Goal: Transaction & Acquisition: Purchase product/service

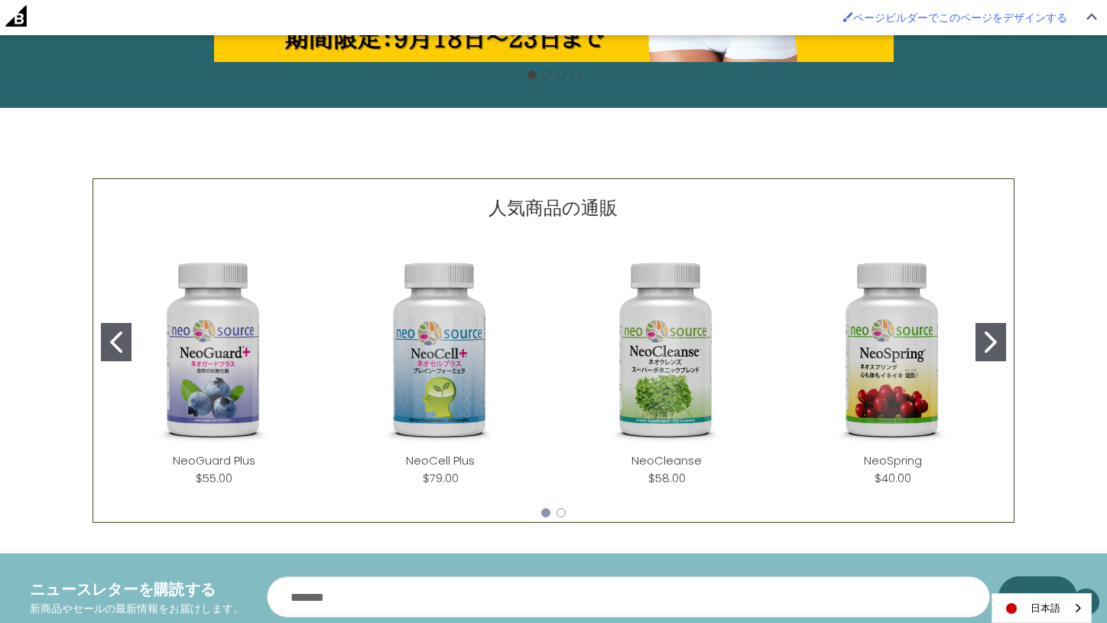
scroll to position [553, 0]
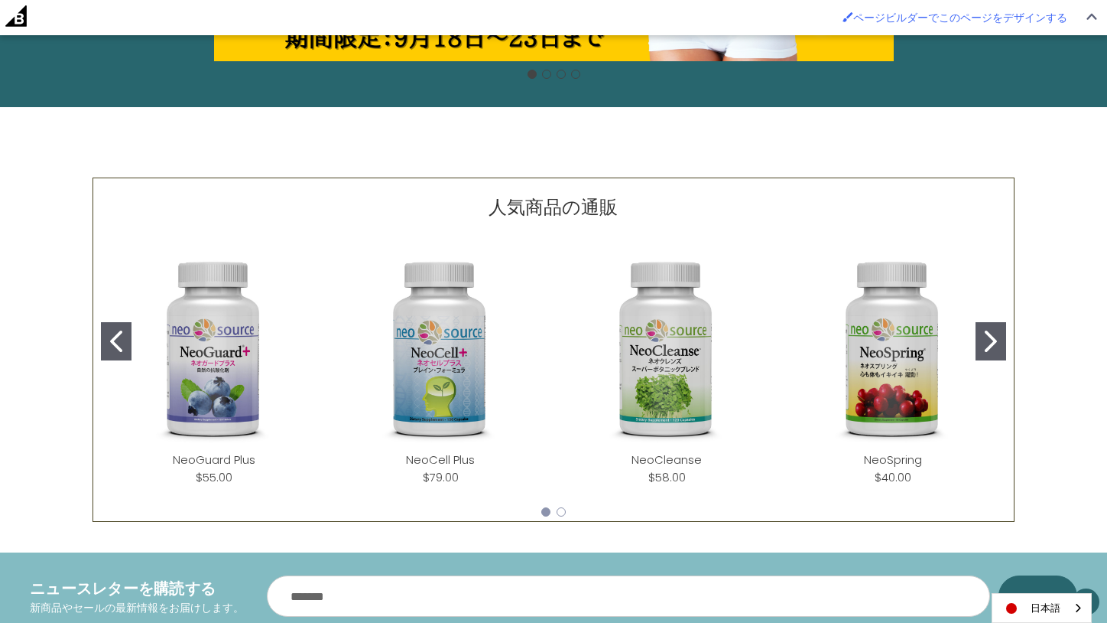
click at [993, 340] on icon "Go to slide 2" at bounding box center [991, 340] width 12 height 21
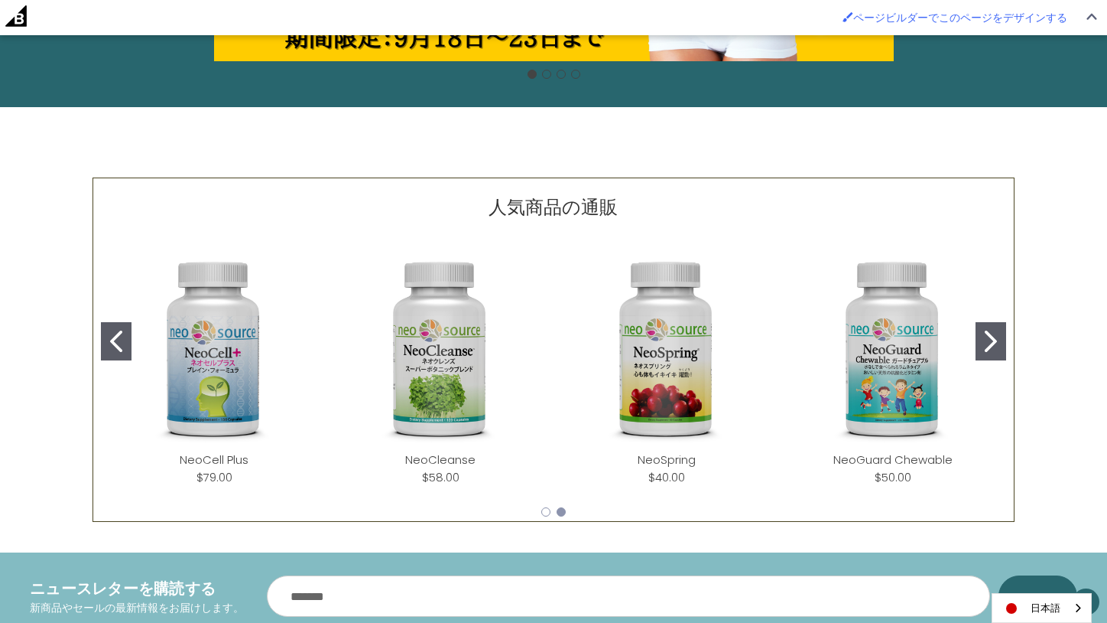
click at [993, 340] on icon "Go to slide 2" at bounding box center [991, 340] width 12 height 21
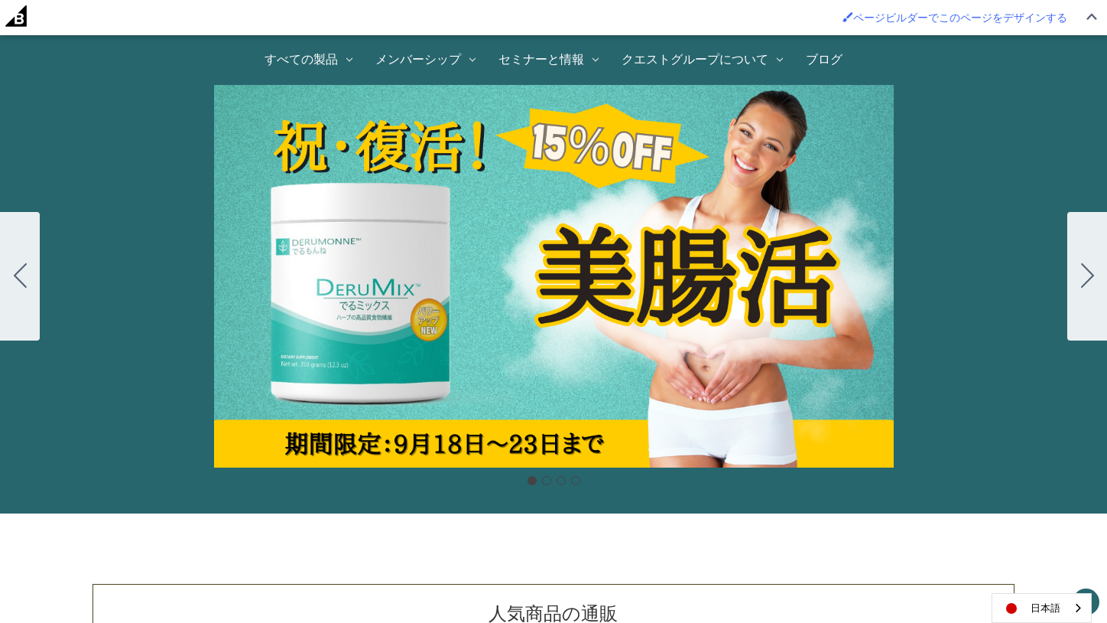
scroll to position [142, 0]
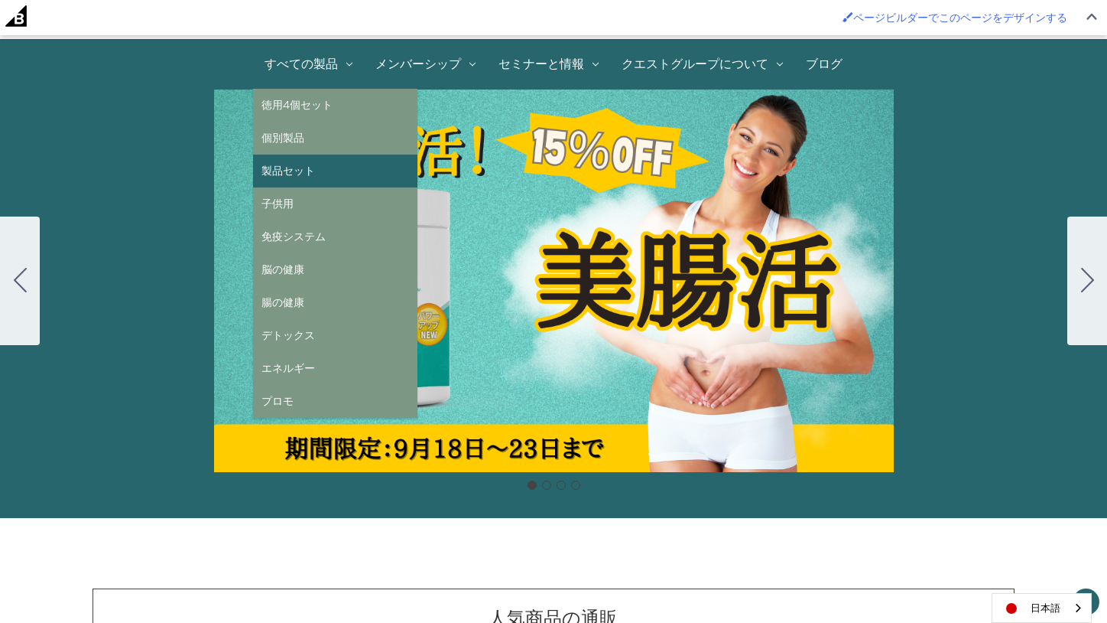
click at [315, 163] on link "製品セット" at bounding box center [335, 170] width 164 height 33
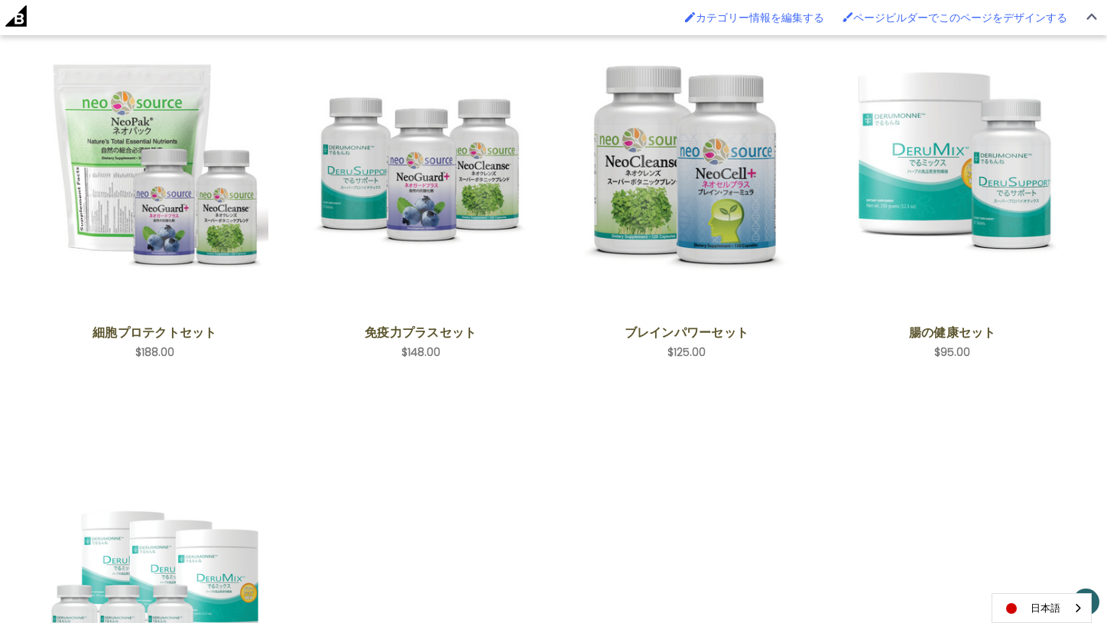
scroll to position [365, 0]
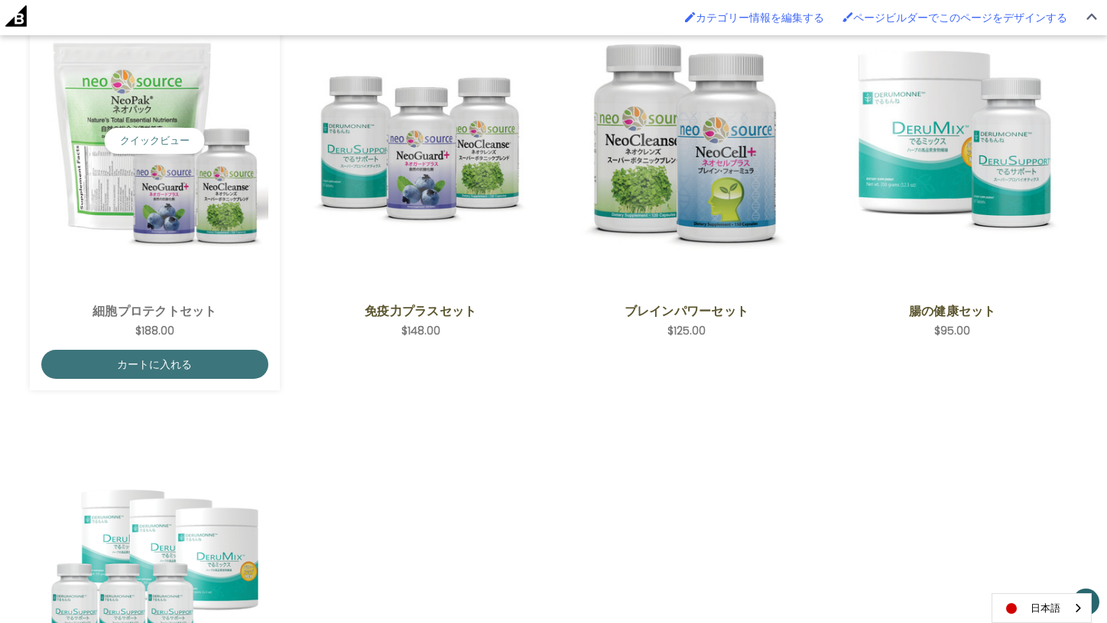
click at [120, 99] on img "Cell Protection Set,$188.00\a" at bounding box center [154, 141] width 227 height 227
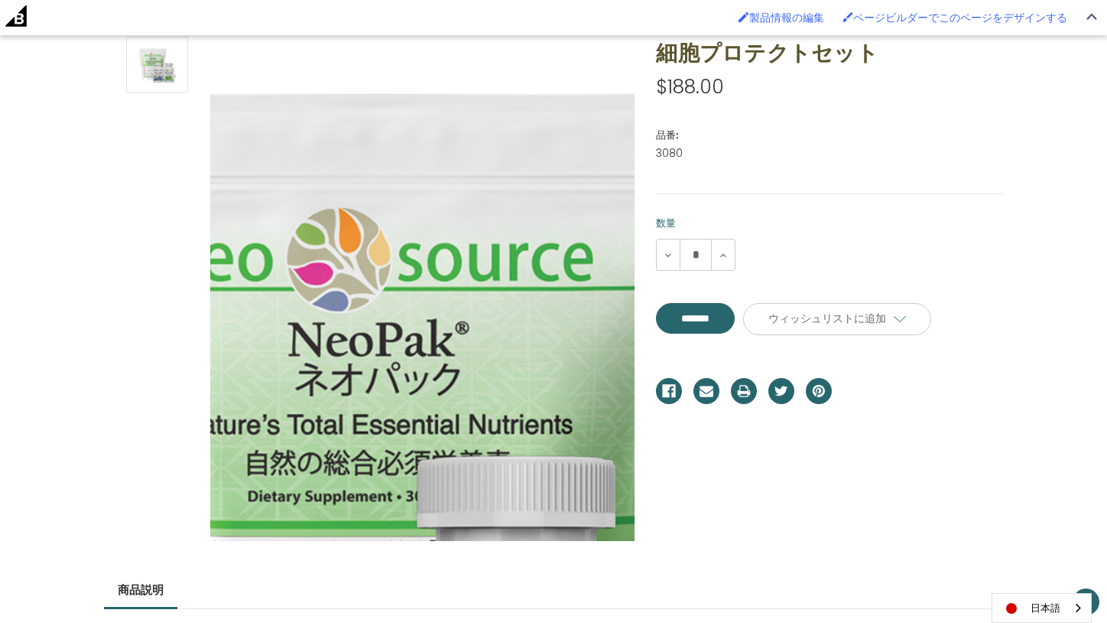
scroll to position [233, 0]
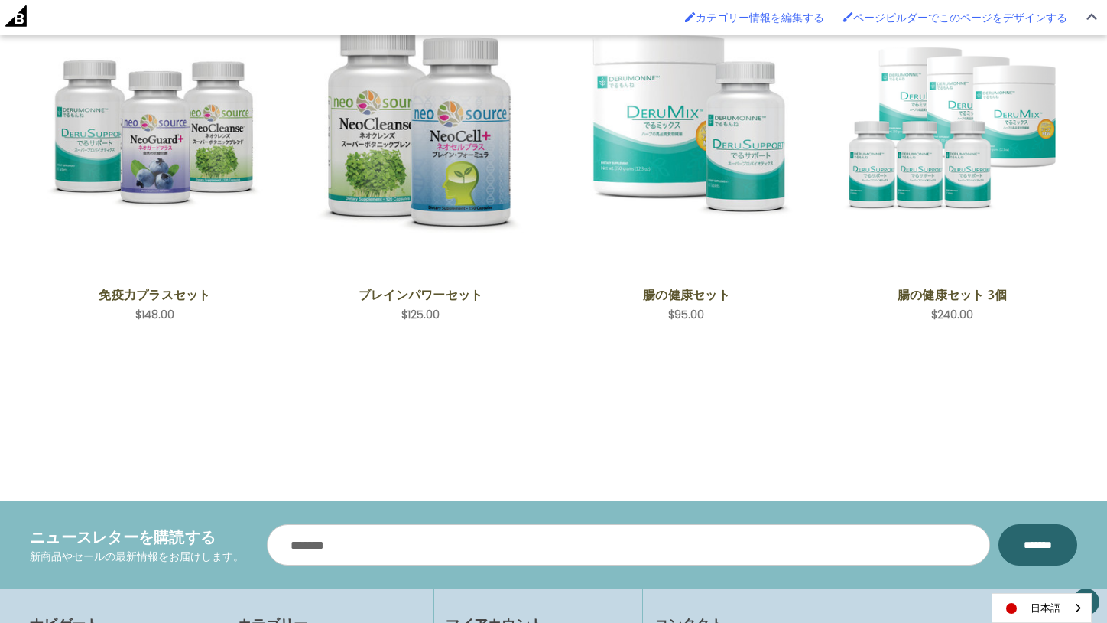
scroll to position [363, 0]
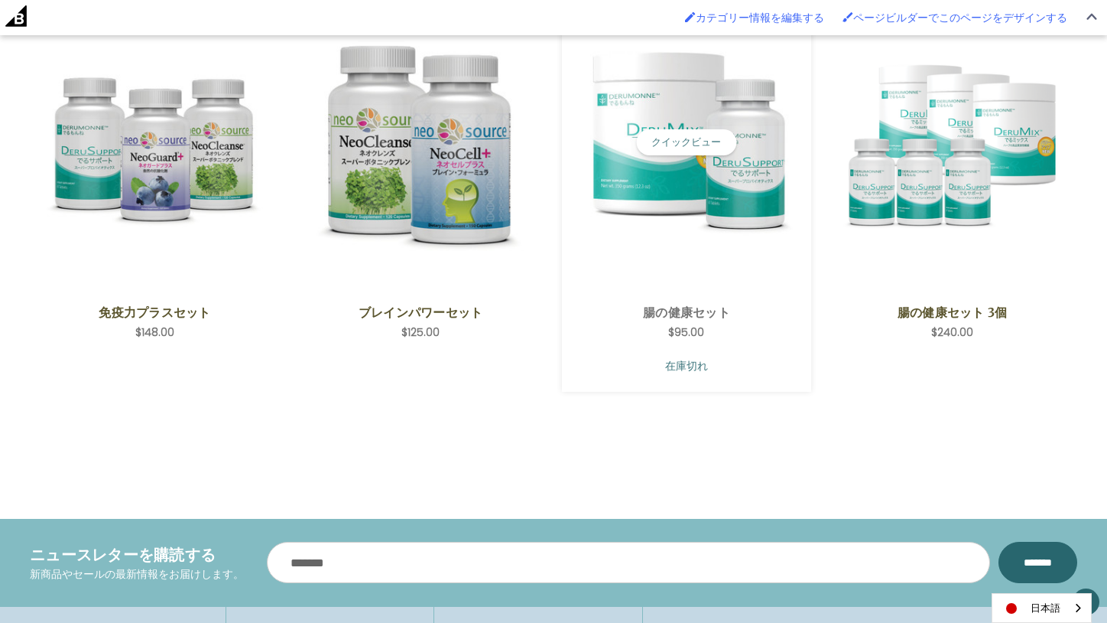
click at [730, 364] on link "在庫切れ" at bounding box center [687, 365] width 227 height 29
